Goal: Navigation & Orientation: Find specific page/section

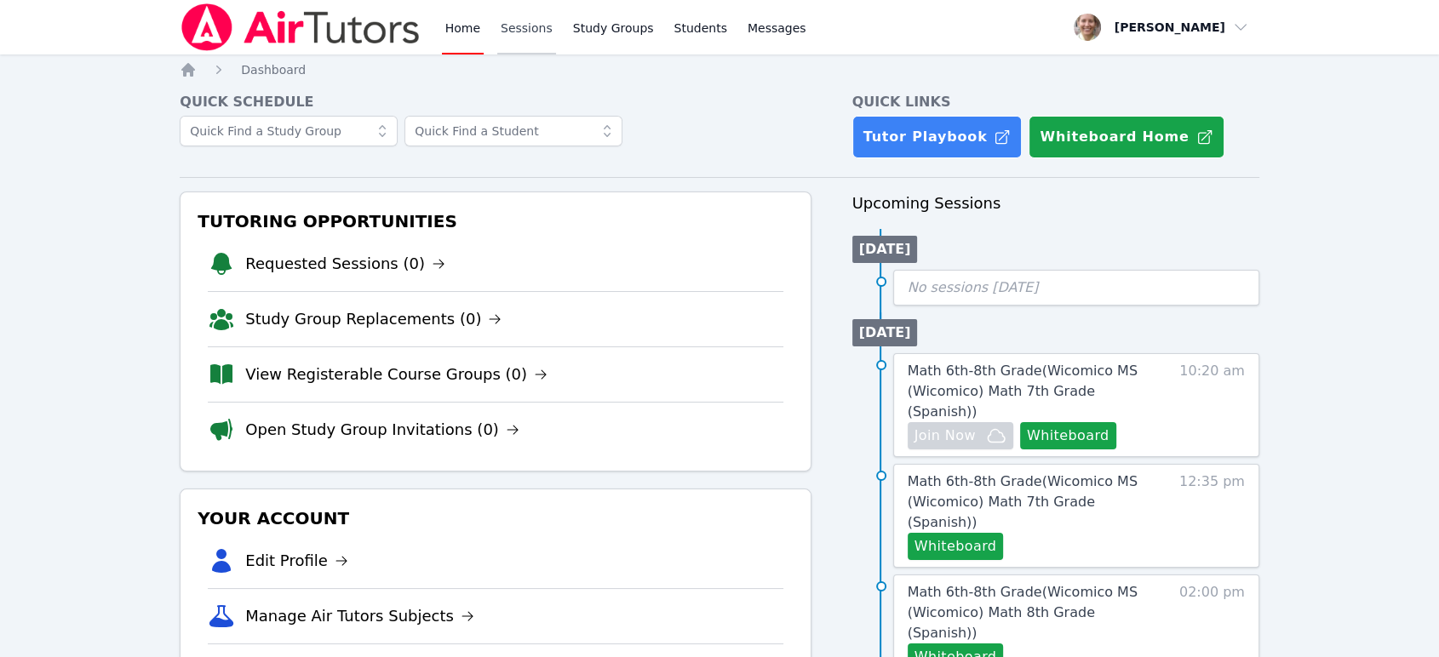
click at [518, 21] on link "Sessions" at bounding box center [526, 27] width 59 height 54
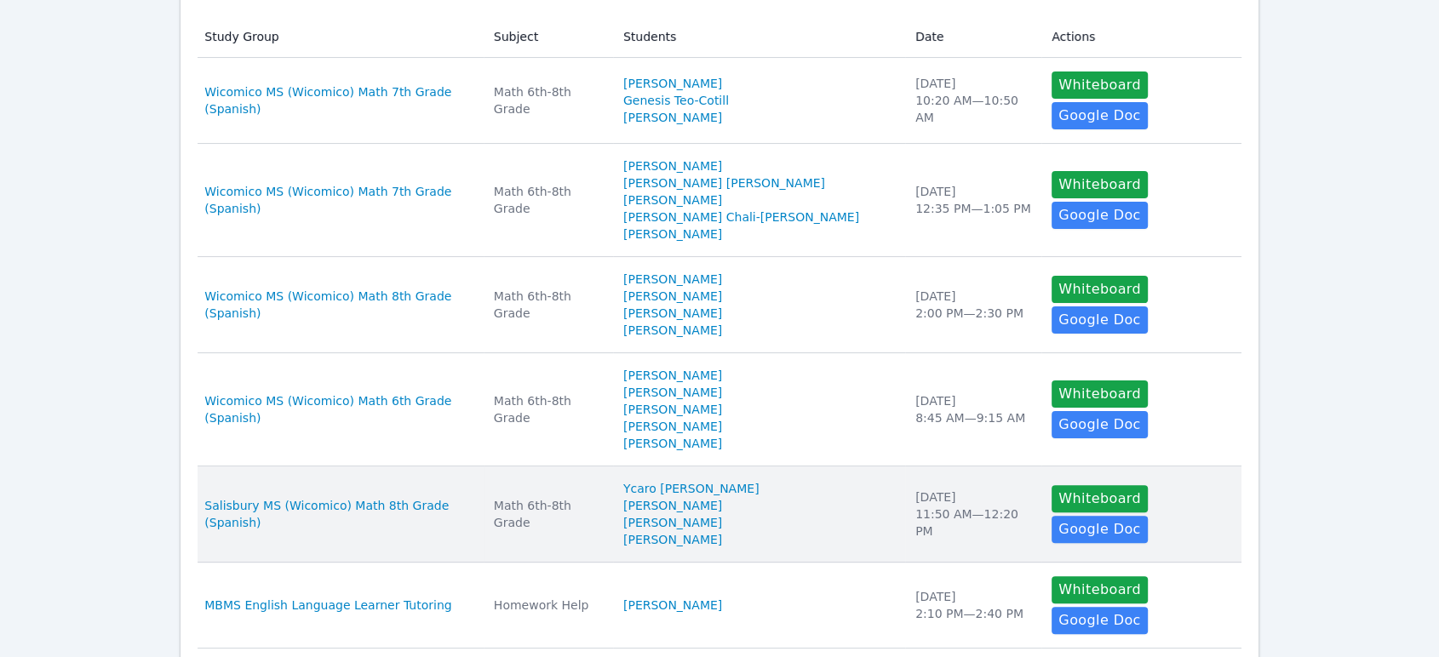
scroll to position [350, 0]
